Goal: Information Seeking & Learning: Learn about a topic

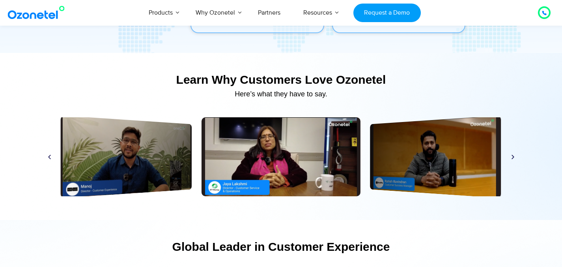
scroll to position [3717, 0]
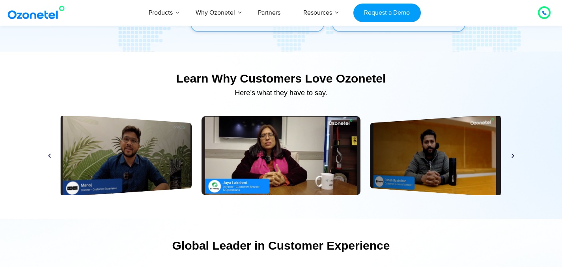
click at [512, 158] on icon "Next slide" at bounding box center [513, 156] width 6 height 6
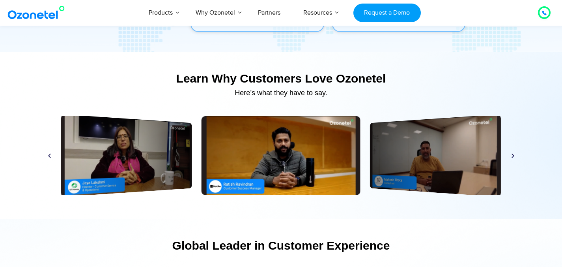
click at [512, 158] on icon "Next slide" at bounding box center [513, 156] width 6 height 6
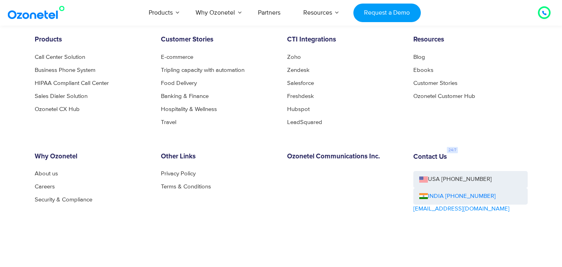
scroll to position [4313, 0]
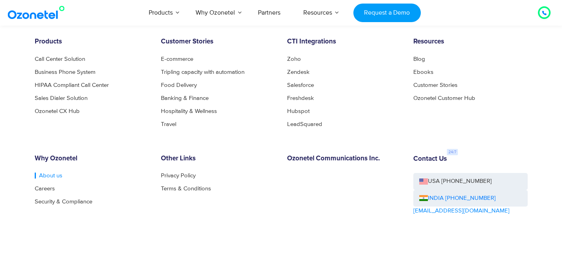
click at [48, 176] on link "About us" at bounding box center [49, 175] width 28 height 6
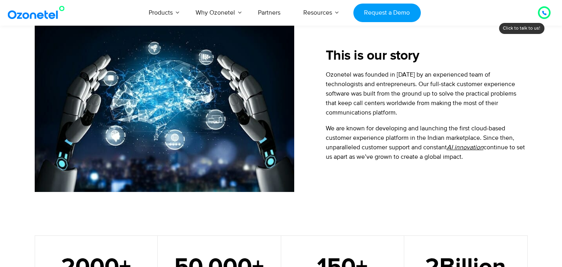
scroll to position [293, 0]
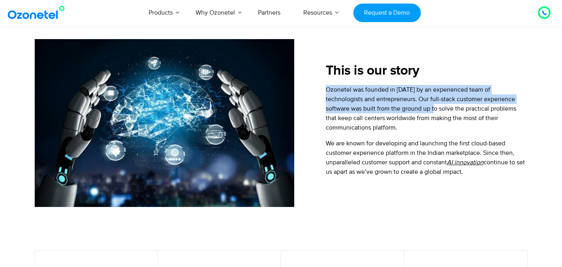
drag, startPoint x: 326, startPoint y: 89, endPoint x: 401, endPoint y: 111, distance: 78.5
click at [401, 111] on p "Ozonetel was founded in [DATE] by an experienced team of technologists and entr…" at bounding box center [427, 108] width 202 height 47
